Goal: Task Accomplishment & Management: Manage account settings

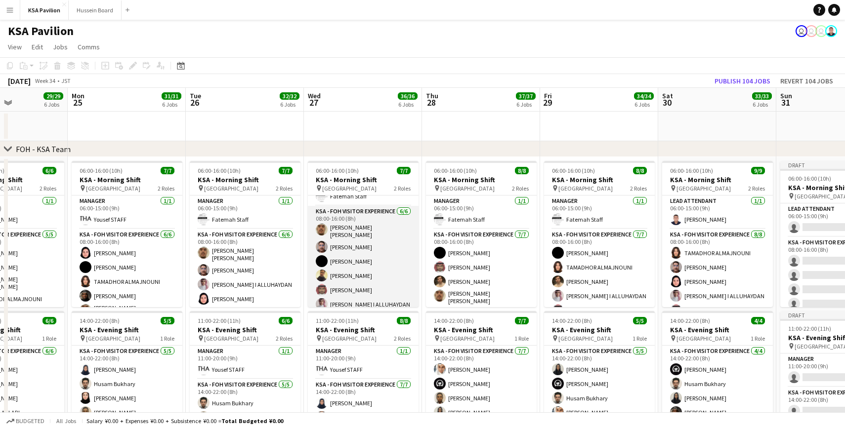
scroll to position [27, 0]
click at [359, 279] on app-card-role "KSA - FOH Visitor Experience [DATE] 08:00-16:00 (8h) [PERSON_NAME] [PERSON_NAME…" at bounding box center [363, 256] width 111 height 108
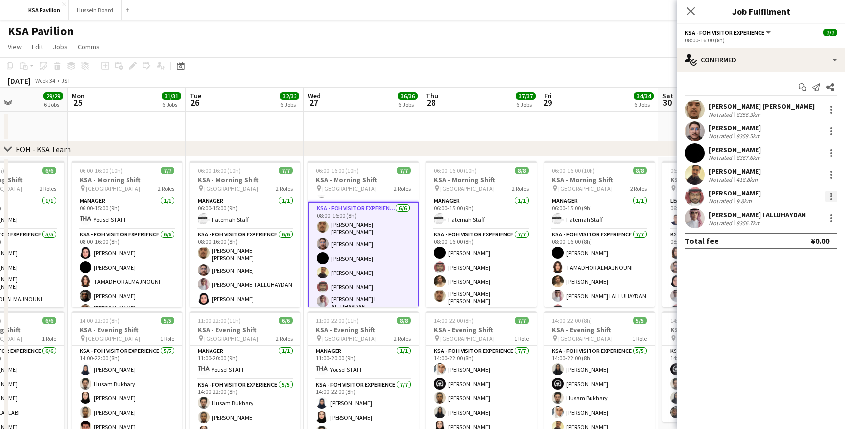
click at [832, 200] on div at bounding box center [831, 200] width 2 height 2
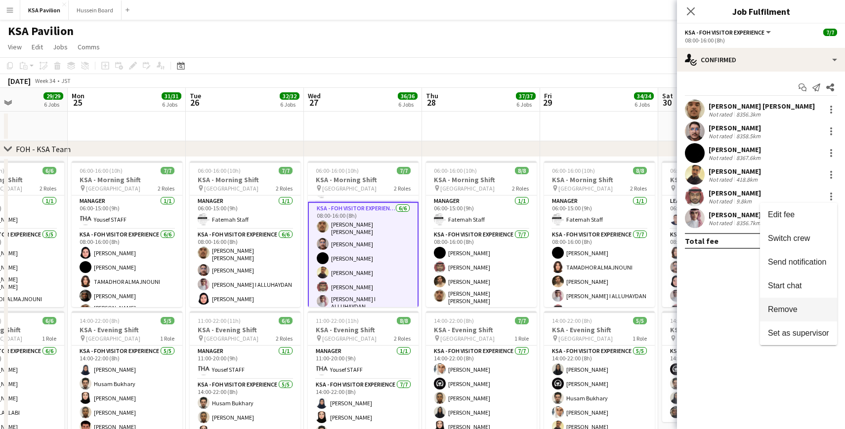
click at [802, 312] on span "Remove" at bounding box center [798, 309] width 61 height 9
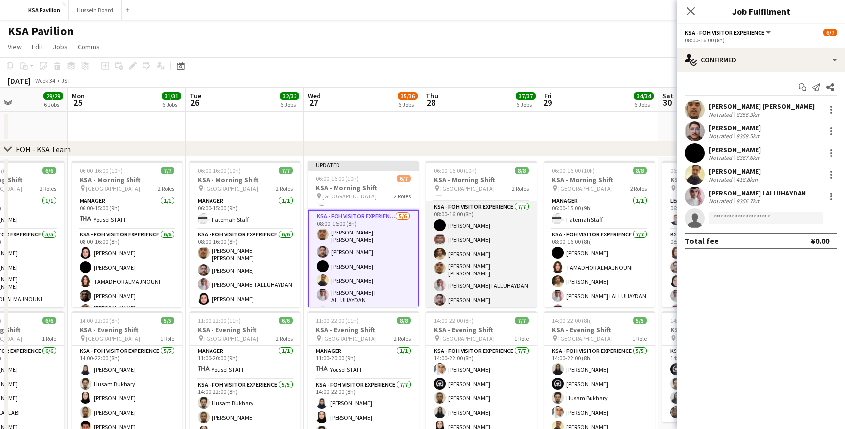
scroll to position [42, 0]
click at [468, 239] on app-card-role "KSA - FOH Visitor Experience [DATE] 08:00-16:00 (8h) [PERSON_NAME] Aloshaiwy [P…" at bounding box center [481, 249] width 111 height 123
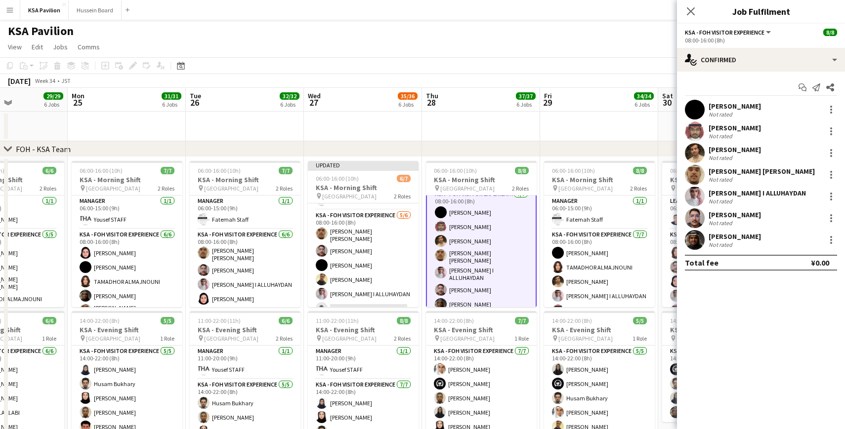
scroll to position [42, 0]
click at [833, 176] on div at bounding box center [831, 175] width 12 height 12
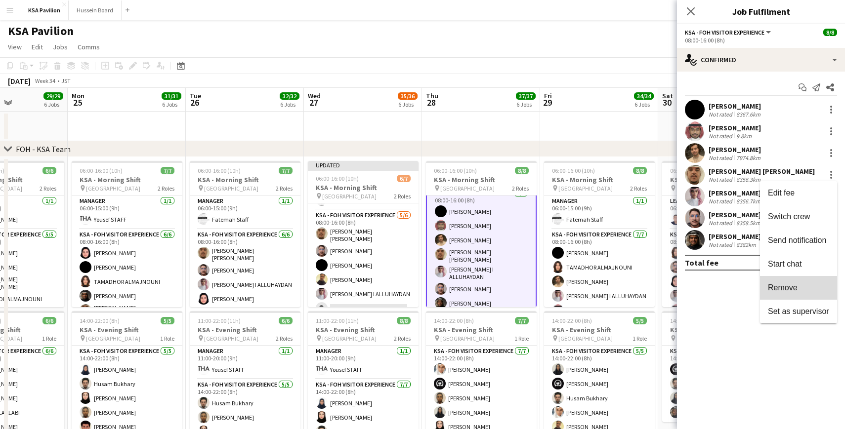
click at [795, 294] on button "Remove" at bounding box center [798, 288] width 77 height 24
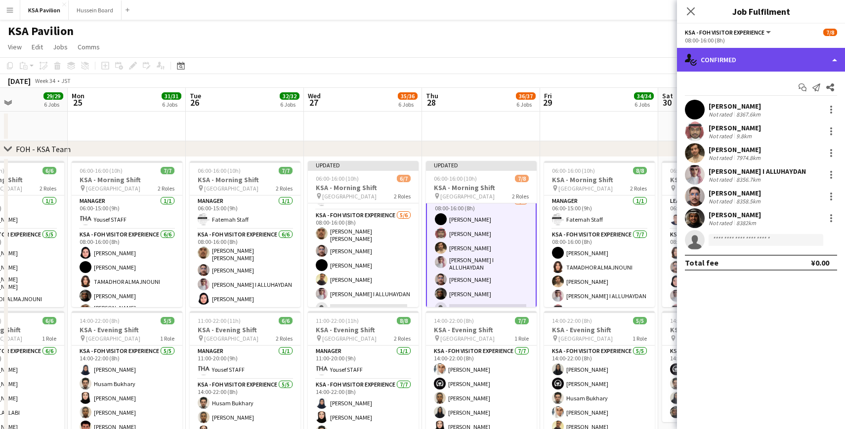
click at [834, 55] on div "single-neutral-actions-check-2 Confirmed" at bounding box center [761, 60] width 168 height 24
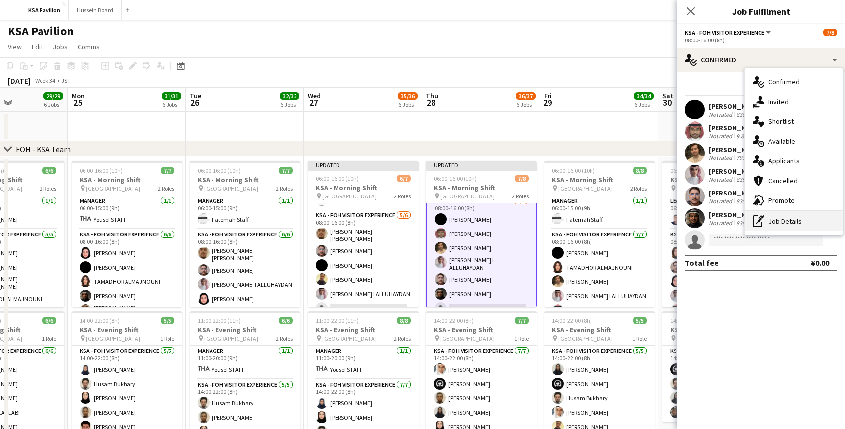
click at [770, 220] on div "pen-write Job Details" at bounding box center [794, 221] width 98 height 20
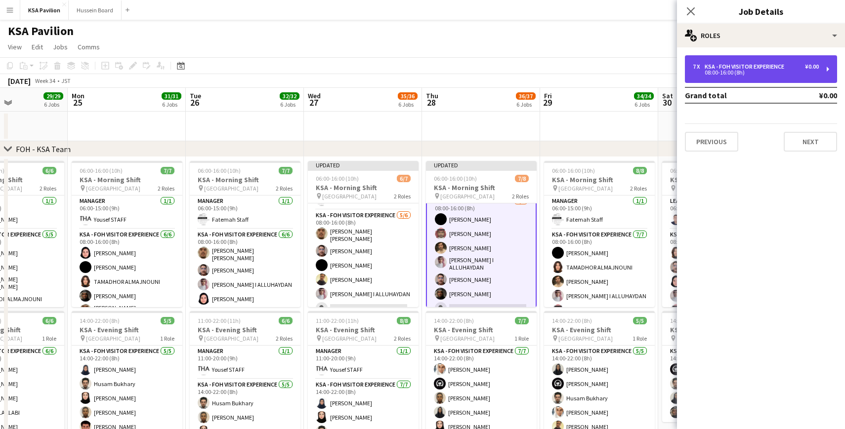
click at [830, 68] on div "7 x KSA - FOH Visitor Experience ¥0.00 08:00-16:00 (8h)" at bounding box center [761, 69] width 152 height 28
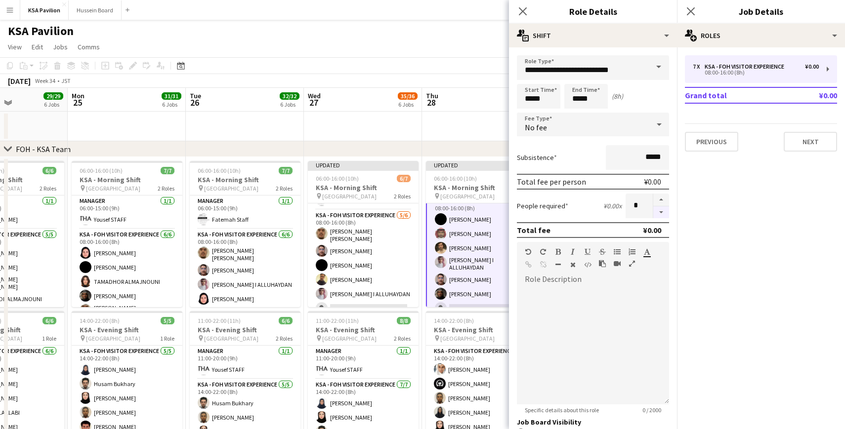
click at [660, 214] on button "button" at bounding box center [661, 213] width 16 height 12
type input "*"
click at [691, 14] on icon "Close pop-in" at bounding box center [690, 10] width 9 height 9
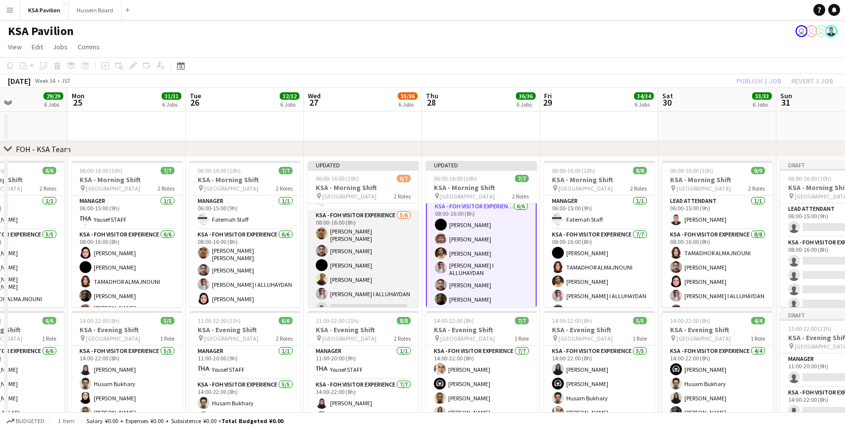
click at [337, 264] on app-card-role "KSA - FOH Visitor Experience [DATE] 08:00-16:00 (8h) [PERSON_NAME] [PERSON_NAME…" at bounding box center [363, 264] width 111 height 108
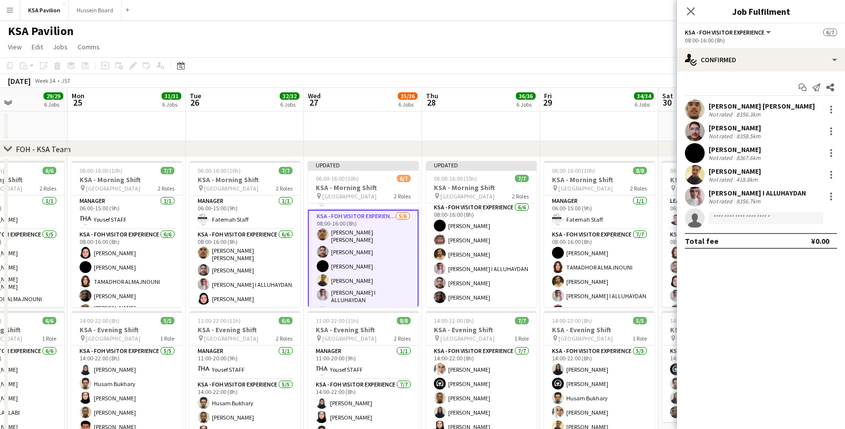
scroll to position [35, 0]
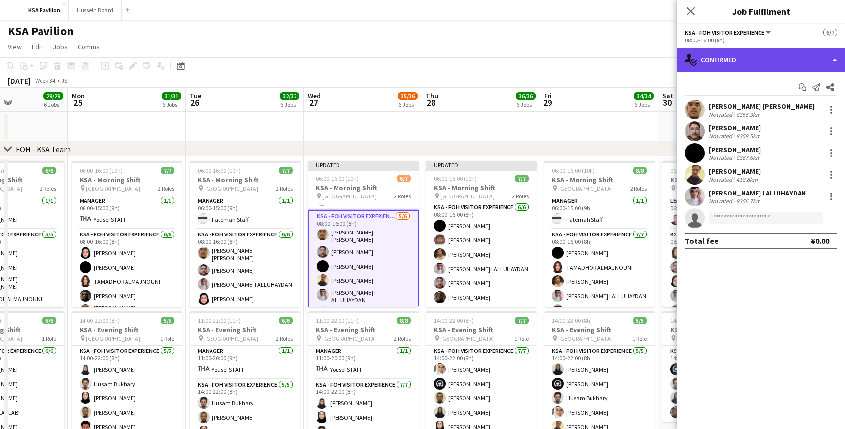
click at [835, 60] on div "single-neutral-actions-check-2 Confirmed" at bounding box center [761, 60] width 168 height 24
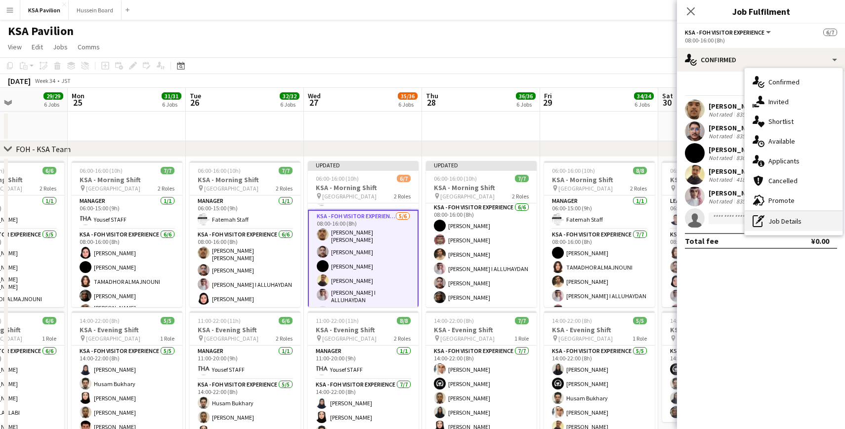
click at [777, 227] on div "pen-write Job Details" at bounding box center [794, 221] width 98 height 20
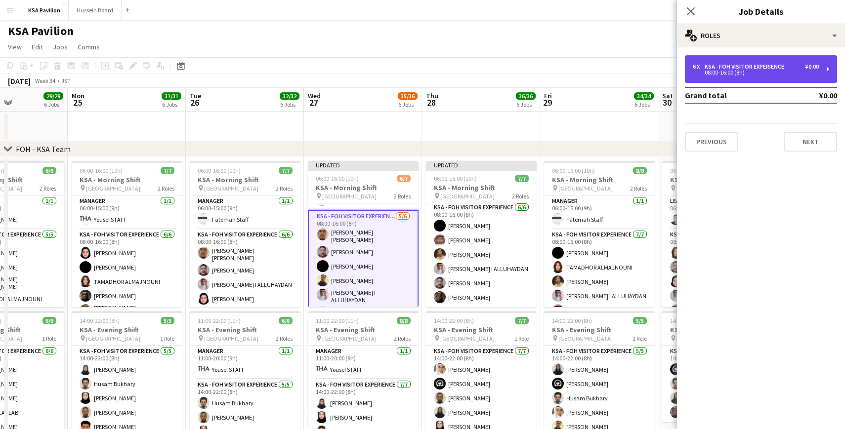
click at [827, 74] on div "6 x KSA - FOH Visitor Experience ¥0.00 08:00-16:00 (8h)" at bounding box center [761, 69] width 152 height 28
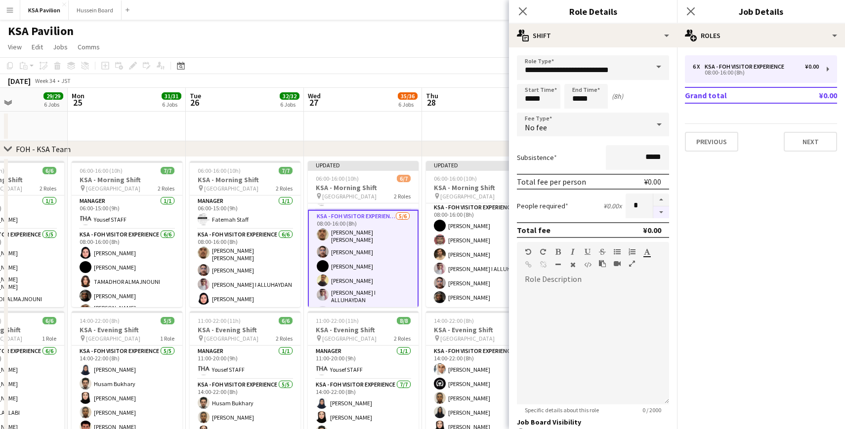
click at [661, 214] on button "button" at bounding box center [661, 213] width 16 height 12
type input "*"
click at [523, 15] on icon "Close pop-in" at bounding box center [522, 10] width 9 height 9
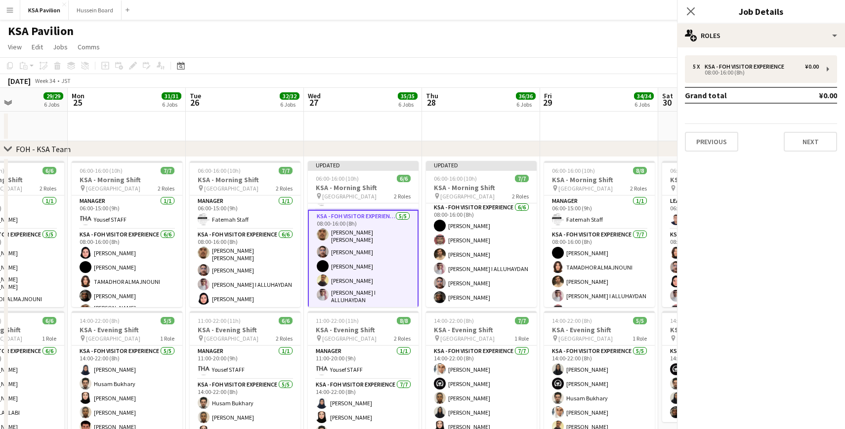
scroll to position [23, 0]
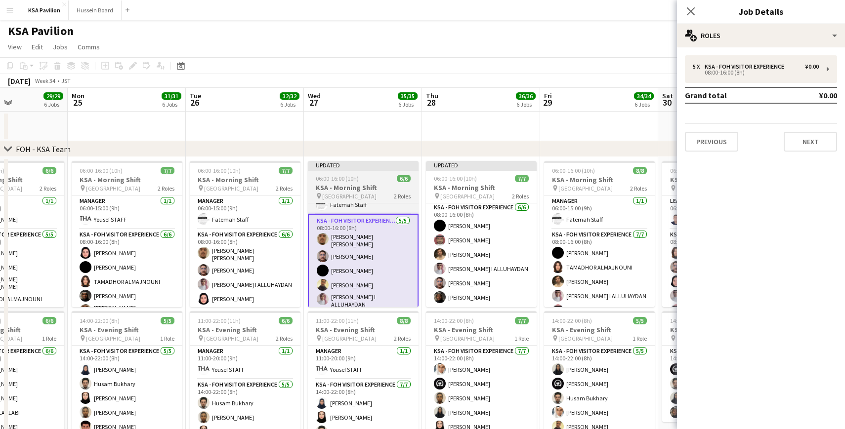
click at [355, 170] on div at bounding box center [363, 170] width 111 height 2
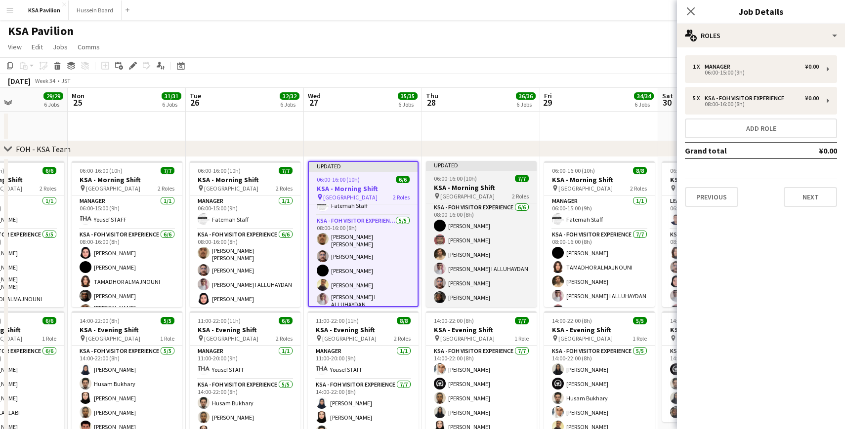
click at [445, 162] on div "Updated" at bounding box center [481, 165] width 111 height 8
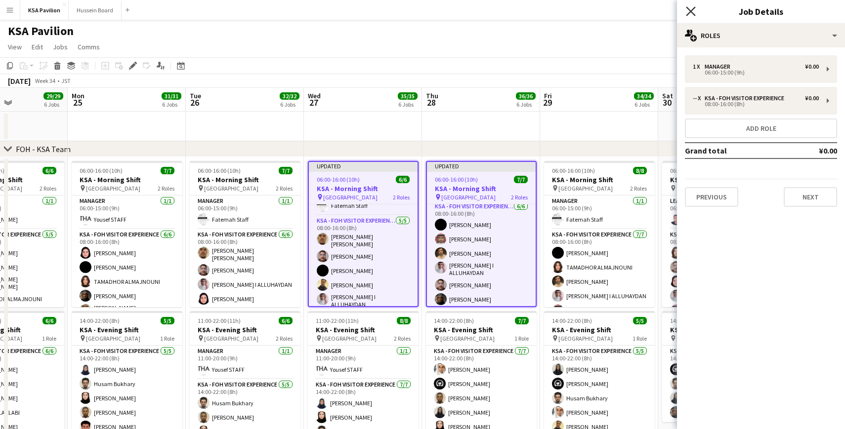
click at [690, 13] on icon "Close pop-in" at bounding box center [690, 10] width 9 height 9
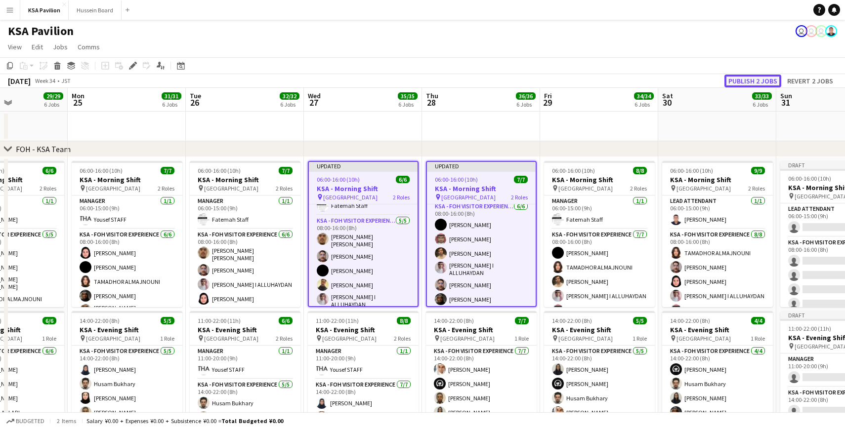
click at [741, 80] on button "Publish 2 jobs" at bounding box center [752, 81] width 57 height 13
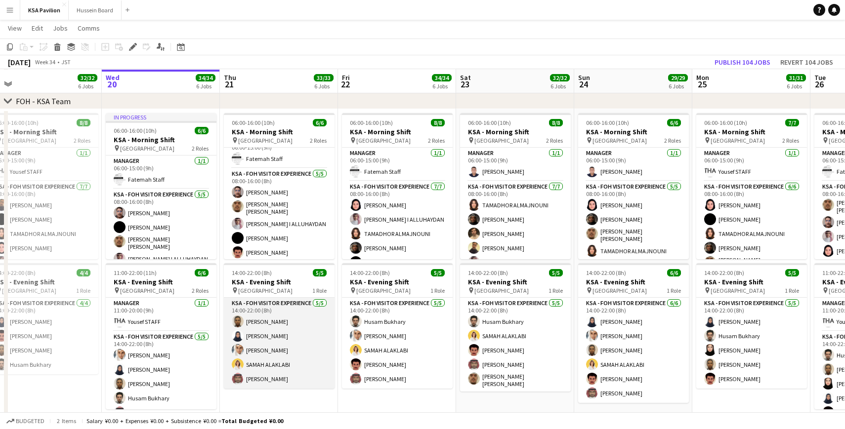
scroll to position [47, 0]
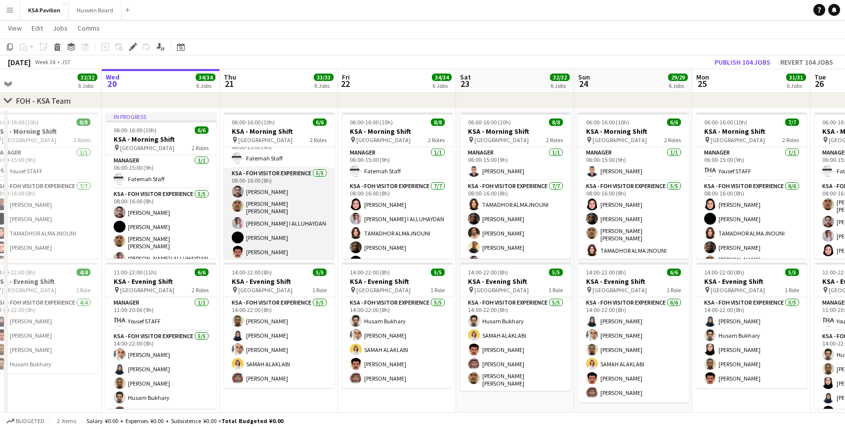
click at [268, 238] on app-card-role "KSA - FOH Visitor Experience [DATE] 08:00-16:00 (8h) [PERSON_NAME] [PERSON_NAME…" at bounding box center [279, 215] width 111 height 94
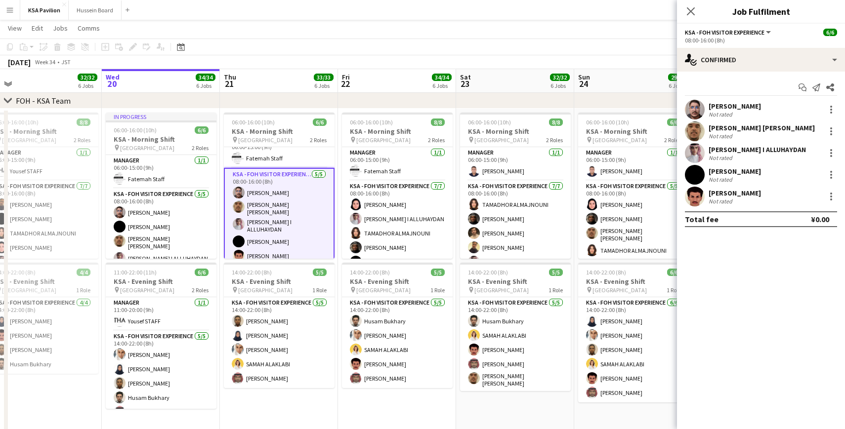
scroll to position [27, 0]
click at [830, 133] on div at bounding box center [831, 132] width 12 height 12
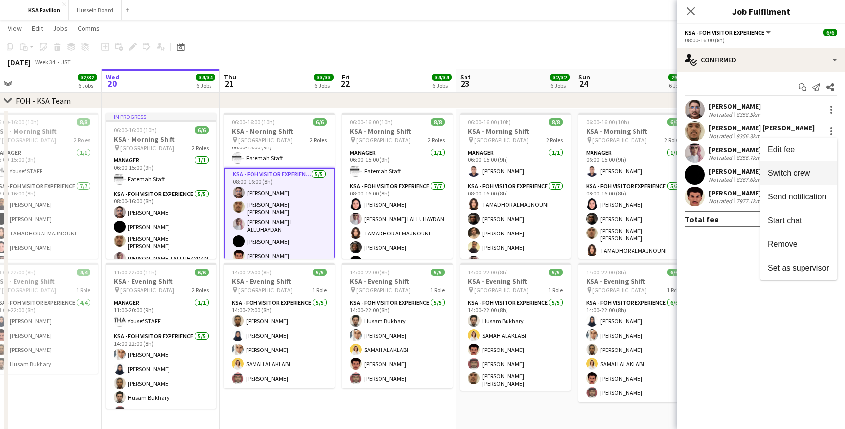
click at [806, 171] on span "Switch crew" at bounding box center [789, 173] width 42 height 8
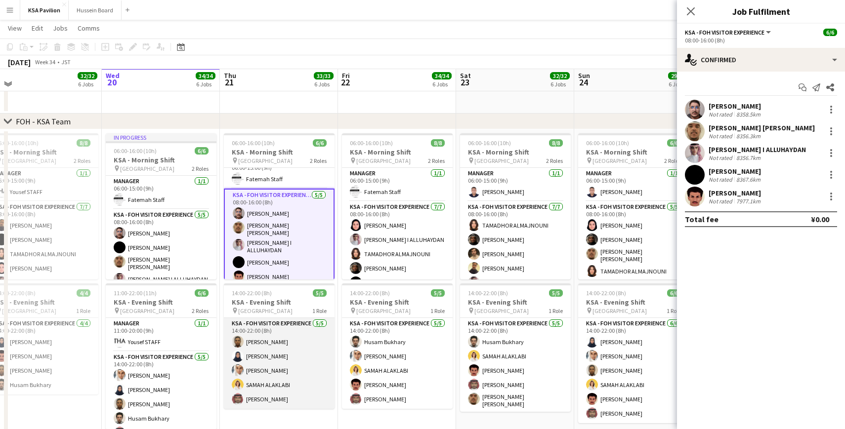
click at [276, 374] on app-card-role "KSA - FOH Visitor Experience [DATE] 14:00-22:00 (8h) [PERSON_NAME] [PERSON_NAME…" at bounding box center [279, 363] width 111 height 91
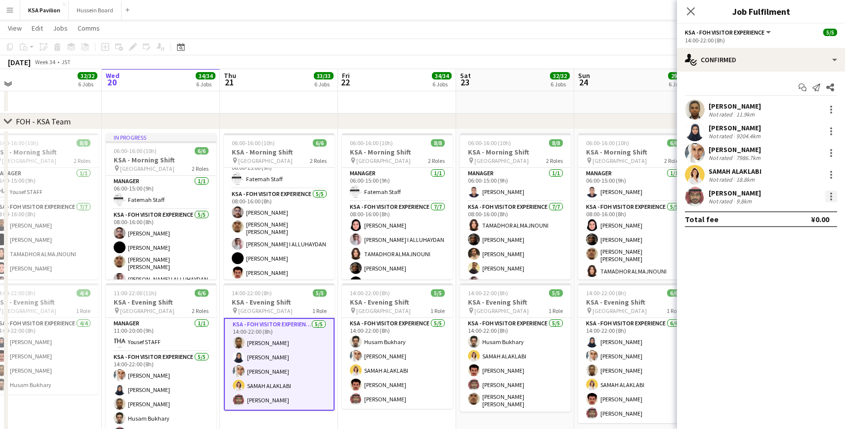
click at [830, 191] on div at bounding box center [831, 197] width 12 height 12
click at [808, 235] on span "Switch with" at bounding box center [798, 238] width 61 height 9
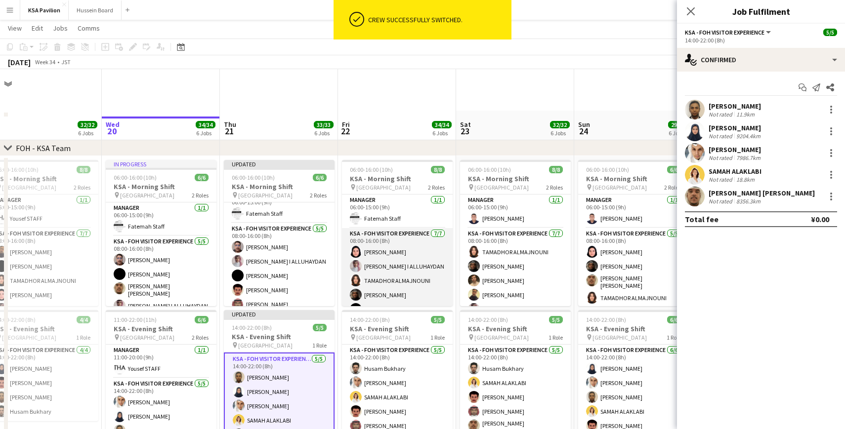
scroll to position [47, 0]
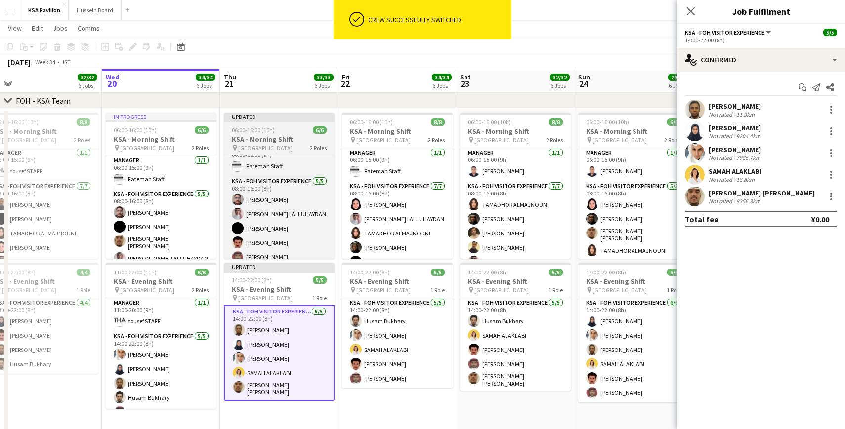
click at [268, 114] on div "Updated" at bounding box center [279, 117] width 111 height 8
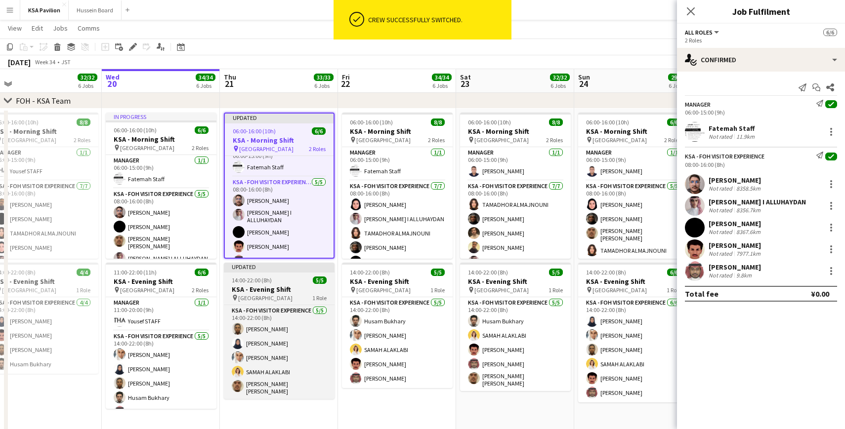
click at [275, 268] on div "Updated" at bounding box center [279, 267] width 111 height 8
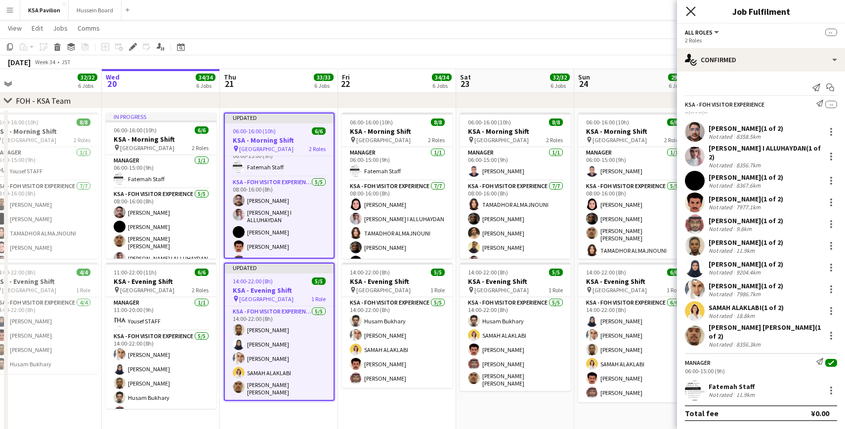
click at [693, 11] on icon "Close pop-in" at bounding box center [690, 10] width 9 height 9
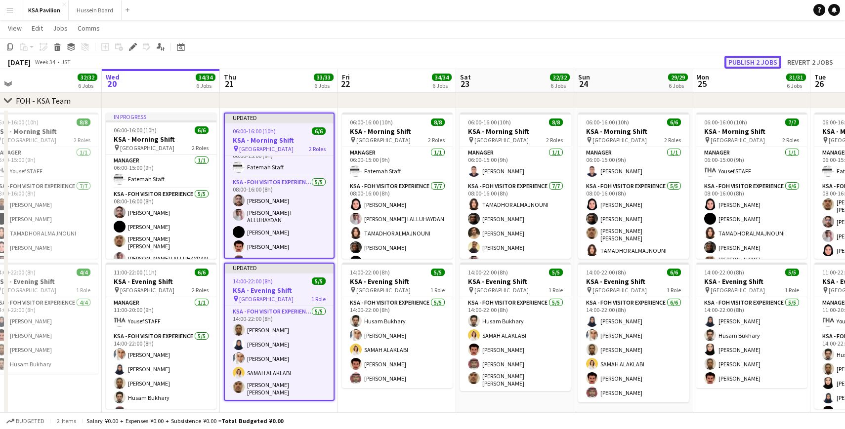
click at [751, 61] on button "Publish 2 jobs" at bounding box center [752, 62] width 57 height 13
